Goal: Task Accomplishment & Management: Use online tool/utility

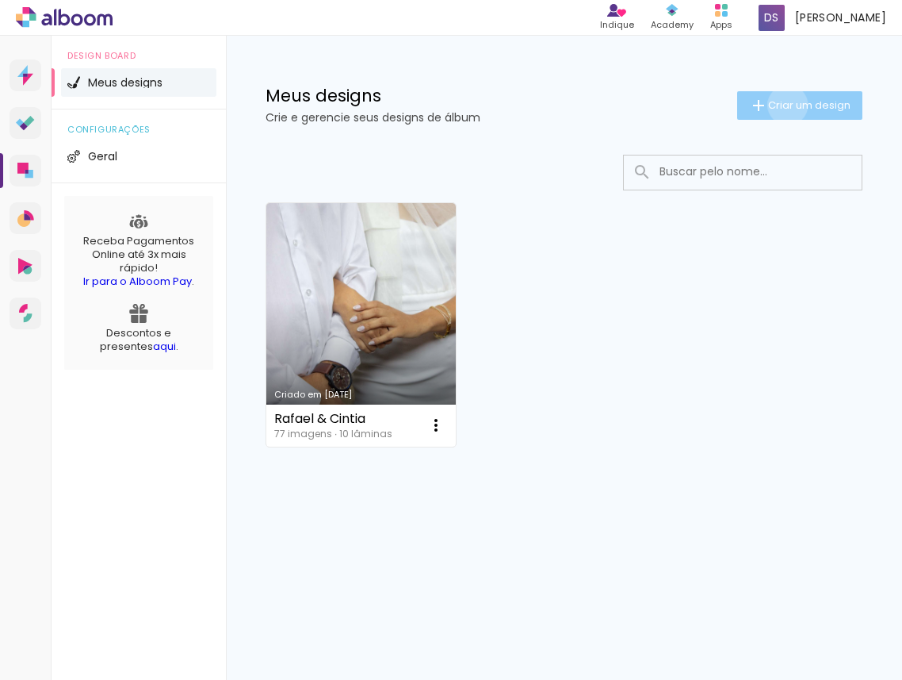
click at [785, 105] on span "Criar um design" at bounding box center [809, 105] width 82 height 10
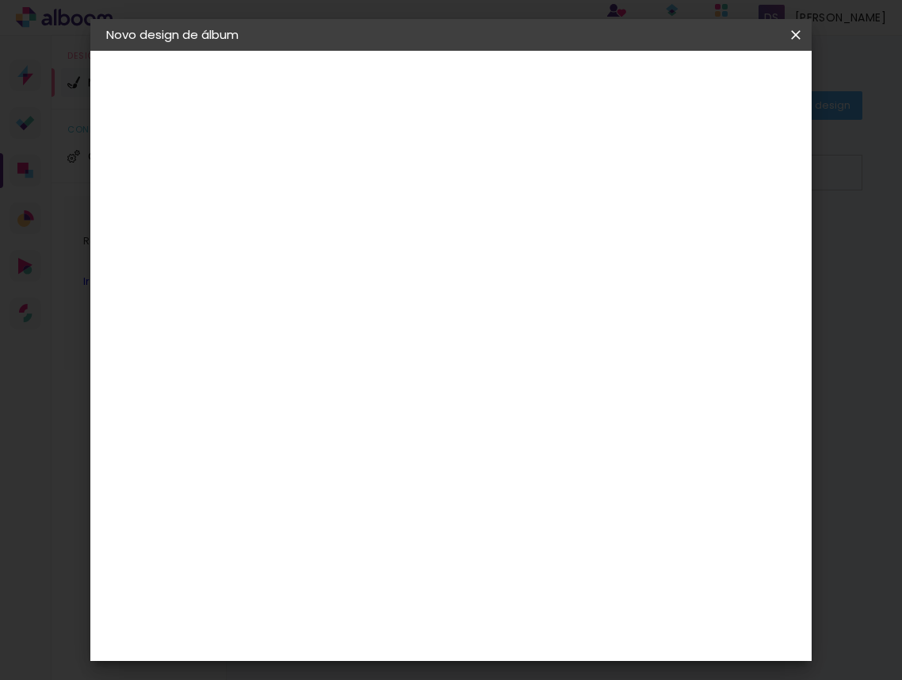
click at [366, 216] on input at bounding box center [366, 213] width 0 height 25
type input "[PERSON_NAME] & [PERSON_NAME]"
type paper-input "[PERSON_NAME] & [PERSON_NAME]"
click at [0, 0] on slot "Avançar" at bounding box center [0, 0] width 0 height 0
click at [454, 304] on input at bounding box center [406, 302] width 160 height 20
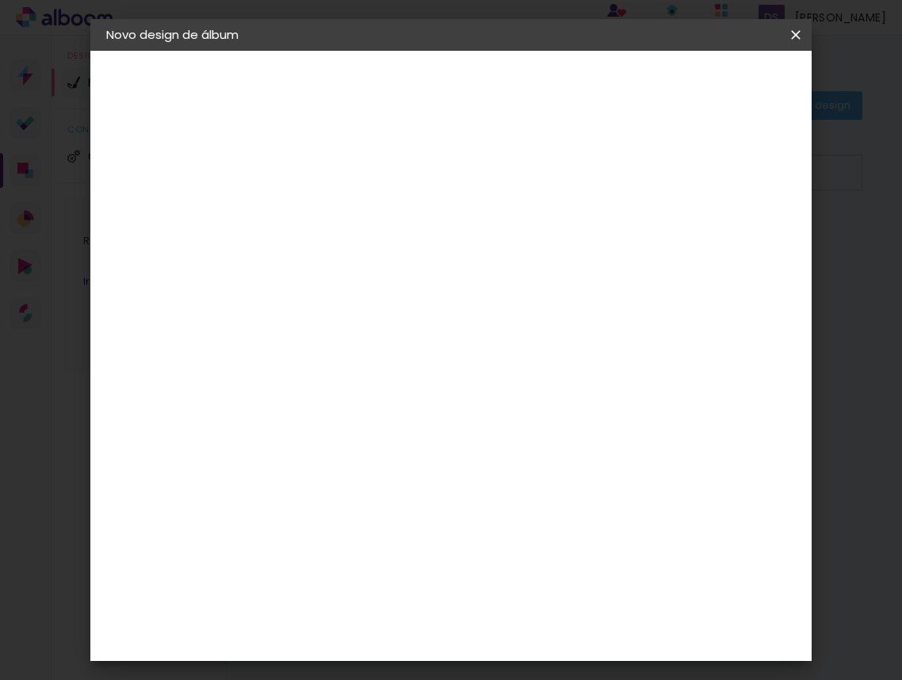
type input "g"
type input "f"
type input "pho"
type paper-input "pho"
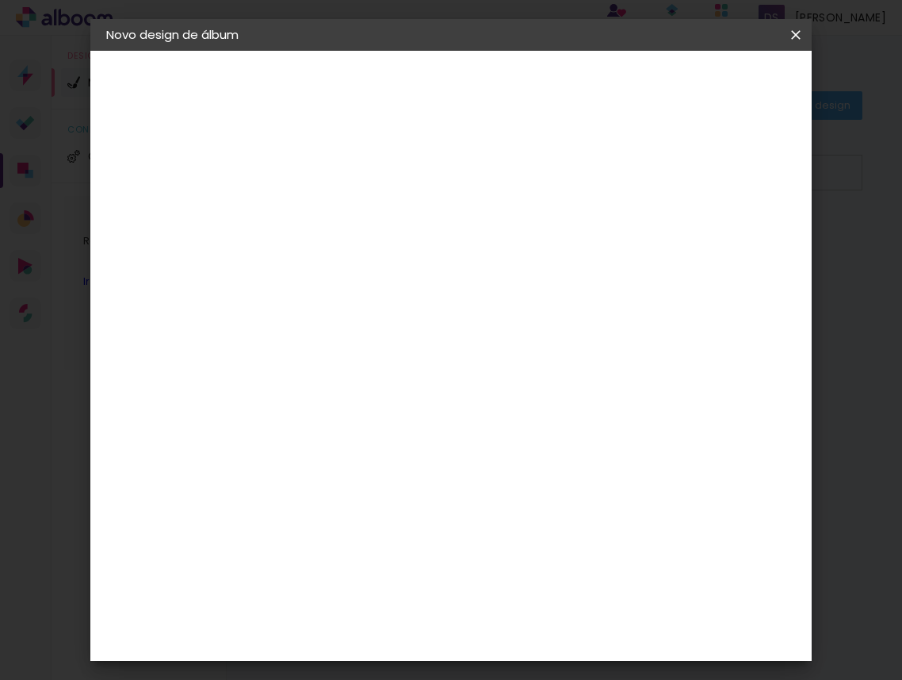
click at [426, 404] on div "Nicephotos" at bounding box center [389, 410] width 71 height 13
click at [619, 97] on paper-button "Avançar" at bounding box center [581, 84] width 78 height 27
click at [427, 264] on input "text" at bounding box center [397, 276] width 62 height 25
click at [537, 289] on paper-item "Tradicional" at bounding box center [554, 295] width 317 height 32
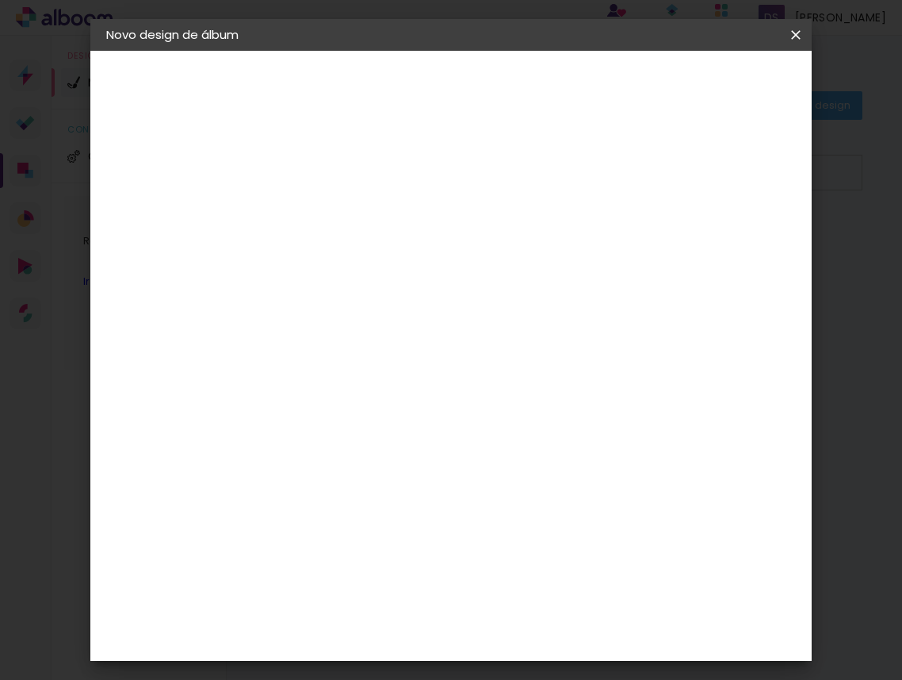
click at [535, 274] on paper-input-container "Linha Tradicional" at bounding box center [472, 261] width 224 height 40
click at [488, 251] on paper-item "Premium" at bounding box center [554, 263] width 317 height 32
click at [490, 267] on input "Premium" at bounding box center [463, 260] width 194 height 25
click at [0, 0] on slot "Fotográfico" at bounding box center [0, 0] width 0 height 0
type input "Fotográfico"
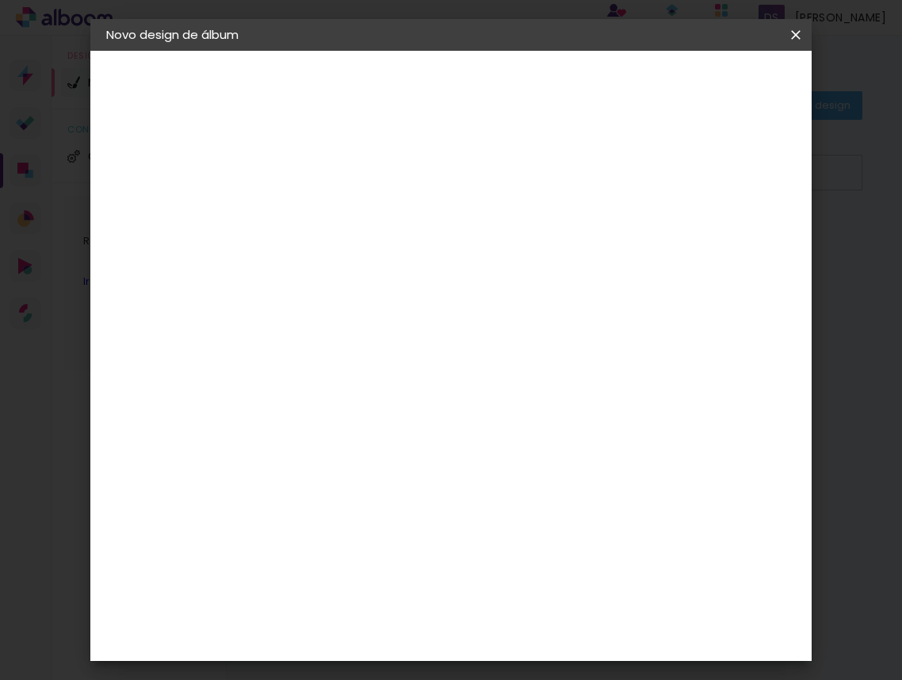
click at [473, 412] on span "21 × 30" at bounding box center [436, 416] width 74 height 33
click at [648, 101] on header "Modelo Escolha o modelo do álbum. Voltar Avançar" at bounding box center [472, 98] width 351 height 94
click at [624, 91] on paper-button "Avançar" at bounding box center [585, 84] width 78 height 27
click at [696, 90] on span "Iniciar design" at bounding box center [669, 89] width 53 height 22
